Goal: Information Seeking & Learning: Learn about a topic

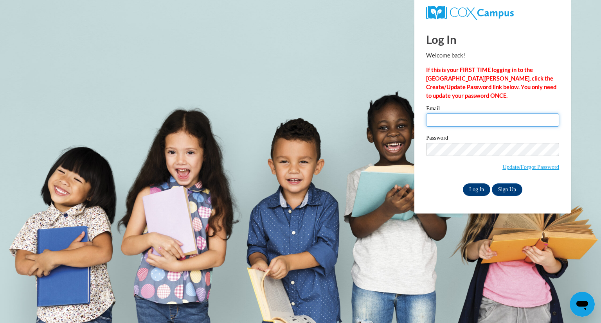
type input "jstiever@grafton.k12.wi.us"
click at [471, 191] on input "Log In" at bounding box center [476, 190] width 27 height 13
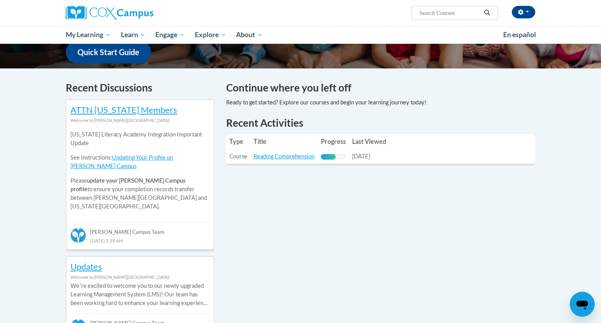
scroll to position [206, 0]
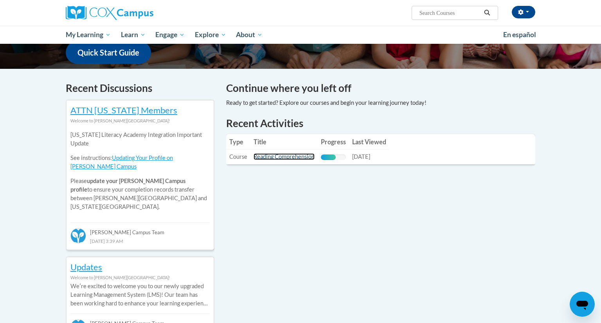
click at [300, 157] on link "Reading Comprehension" at bounding box center [284, 156] width 61 height 7
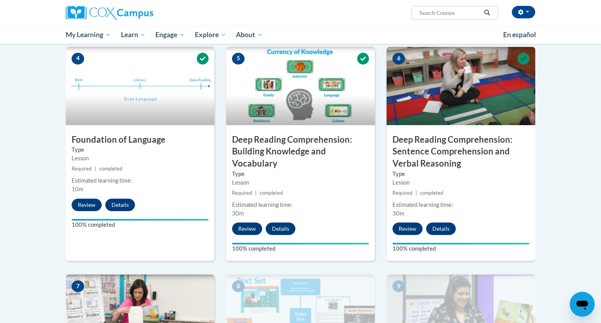
scroll to position [345, 0]
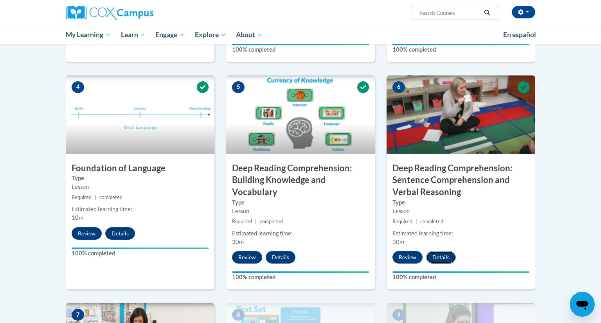
click at [445, 256] on button "Details" at bounding box center [441, 257] width 30 height 13
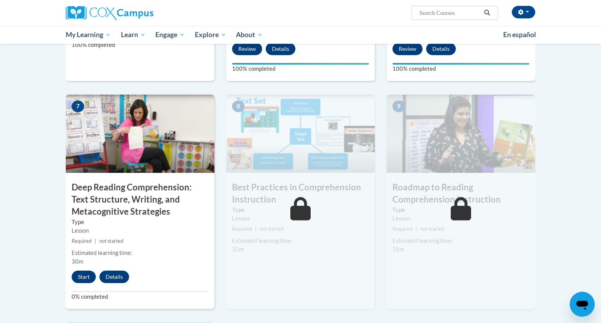
scroll to position [555, 0]
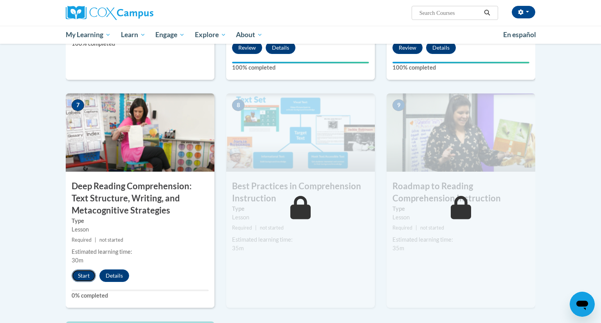
click at [81, 275] on button "Start" at bounding box center [84, 276] width 24 height 13
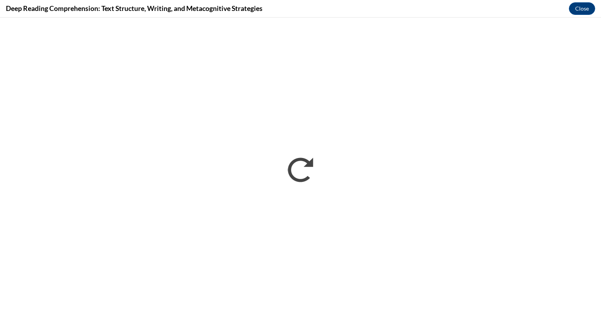
scroll to position [0, 0]
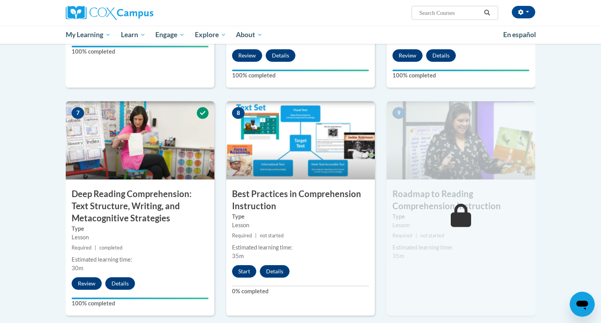
scroll to position [550, 0]
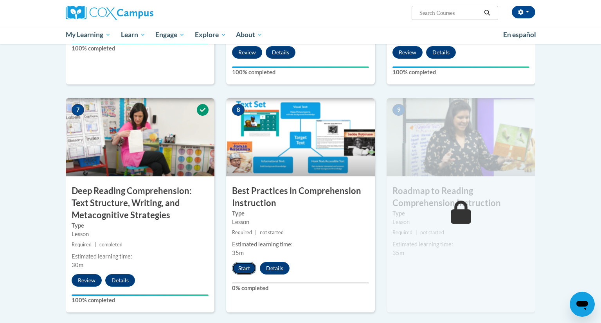
click at [245, 270] on button "Start" at bounding box center [244, 268] width 24 height 13
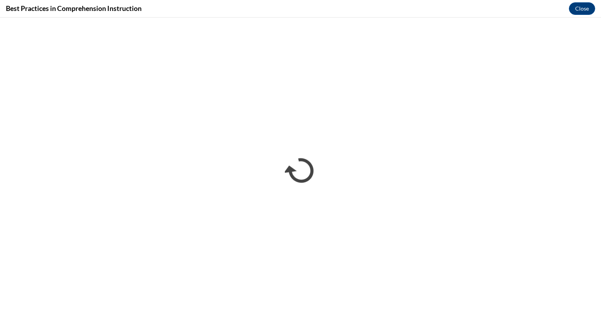
scroll to position [0, 0]
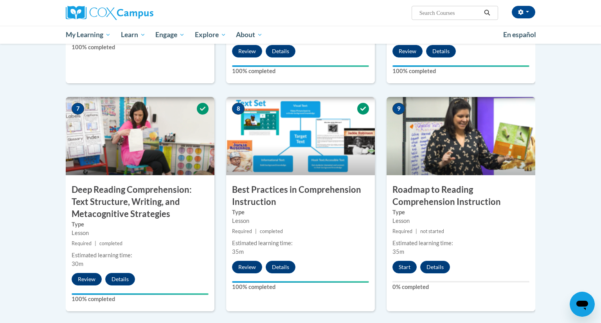
scroll to position [551, 0]
